Goal: Navigation & Orientation: Understand site structure

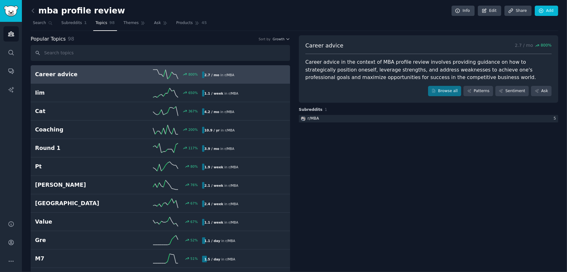
click at [154, 22] on span "Ask" at bounding box center [157, 23] width 7 height 6
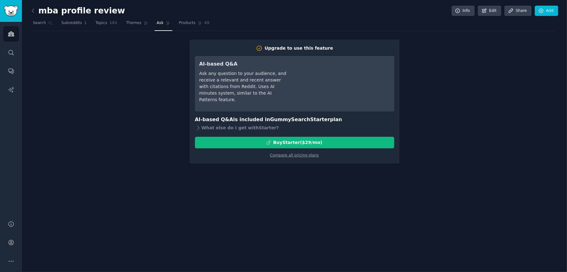
click at [75, 26] on link "Subreddits 1" at bounding box center [74, 24] width 30 height 13
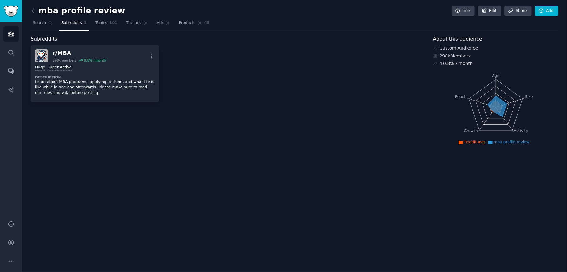
click at [95, 22] on span "Topics" at bounding box center [101, 23] width 12 height 6
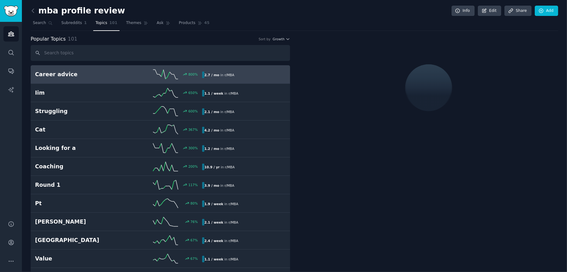
click at [68, 22] on span "Subreddits" at bounding box center [71, 23] width 21 height 6
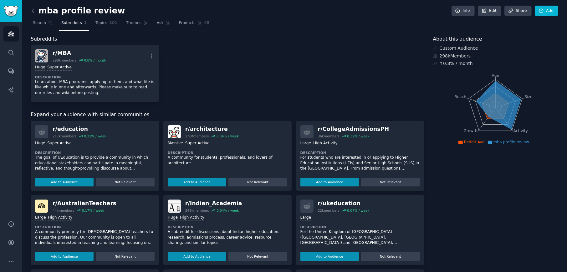
click at [96, 22] on span "Topics" at bounding box center [101, 23] width 12 height 6
